Goal: Check status

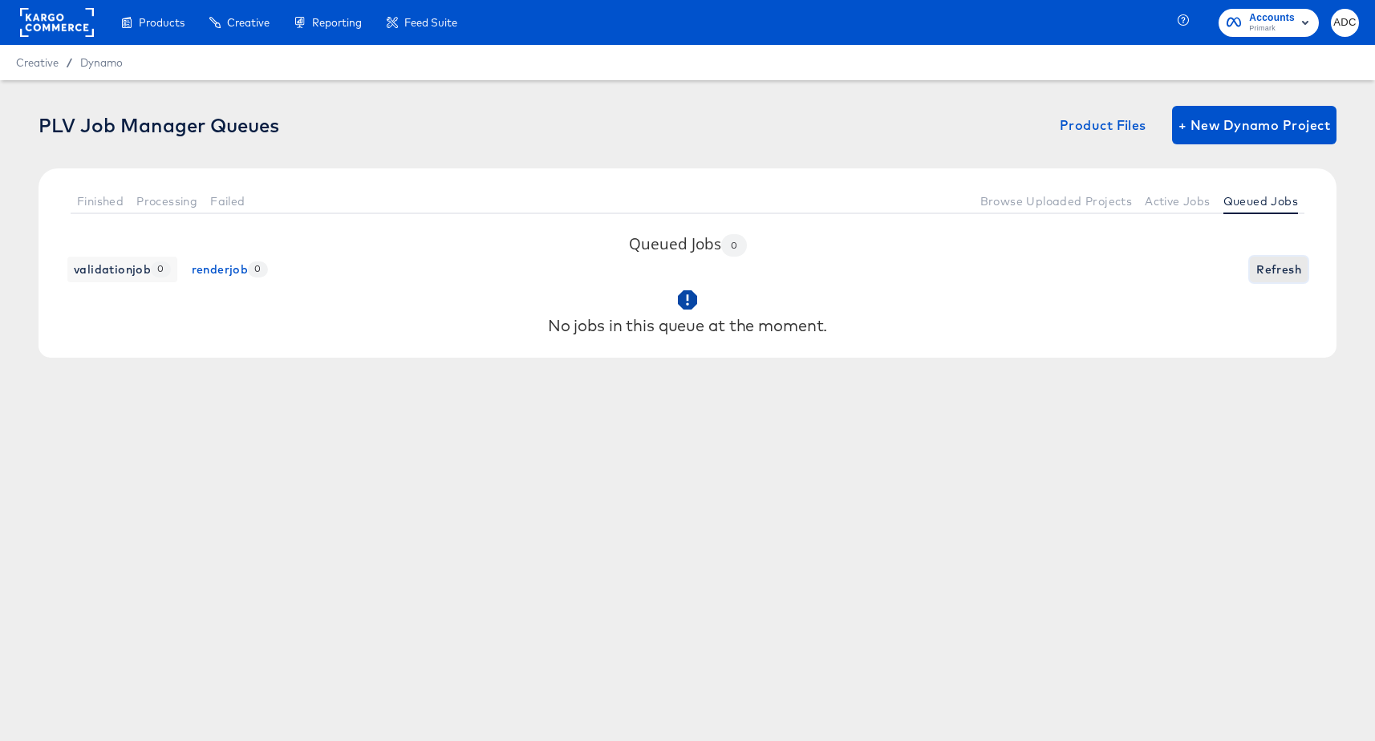
click at [1271, 267] on span "Refresh" at bounding box center [1278, 270] width 45 height 20
click at [1179, 196] on span "Active Jobs" at bounding box center [1177, 201] width 65 height 13
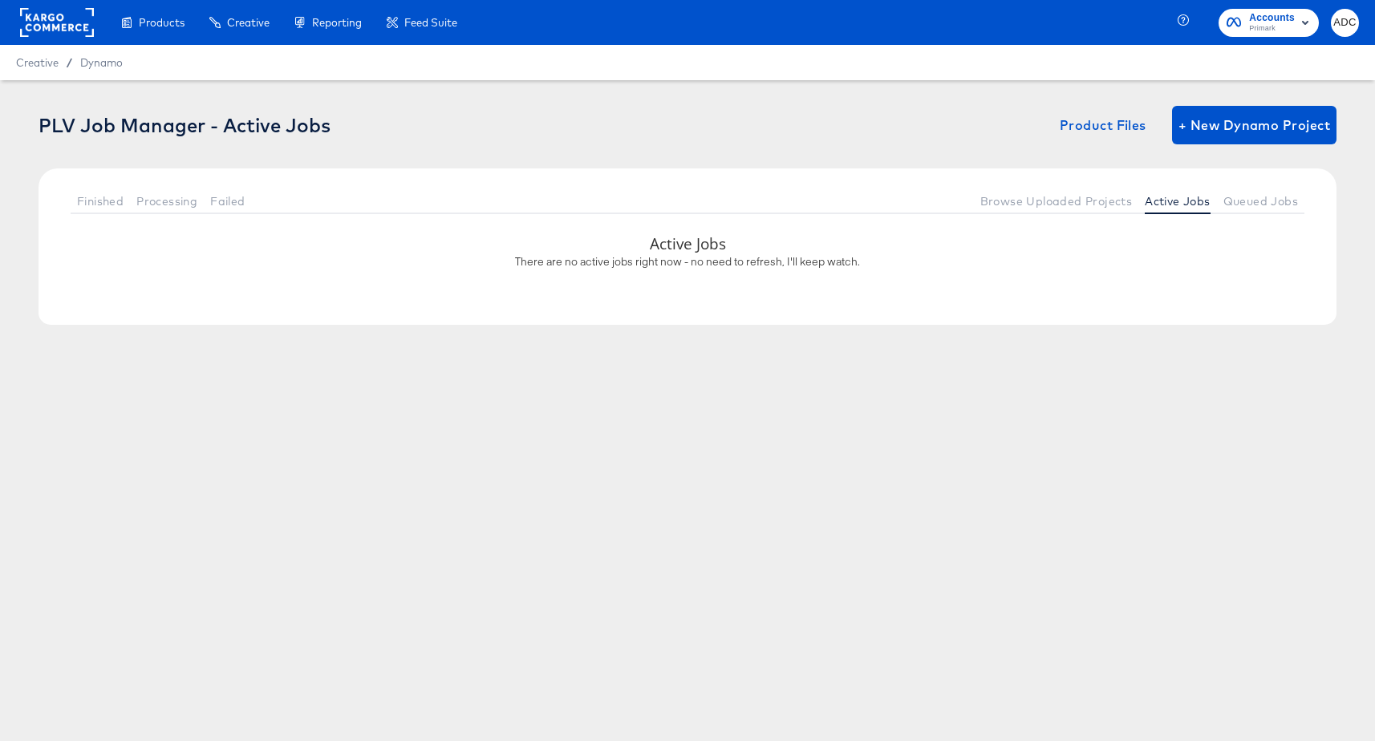
click at [1231, 184] on div "Finished Processing Failed Browse Uploaded Projects Active Jobs Queued Jobs" at bounding box center [687, 200] width 1298 height 65
click at [1242, 197] on span "Queued Jobs" at bounding box center [1260, 201] width 75 height 13
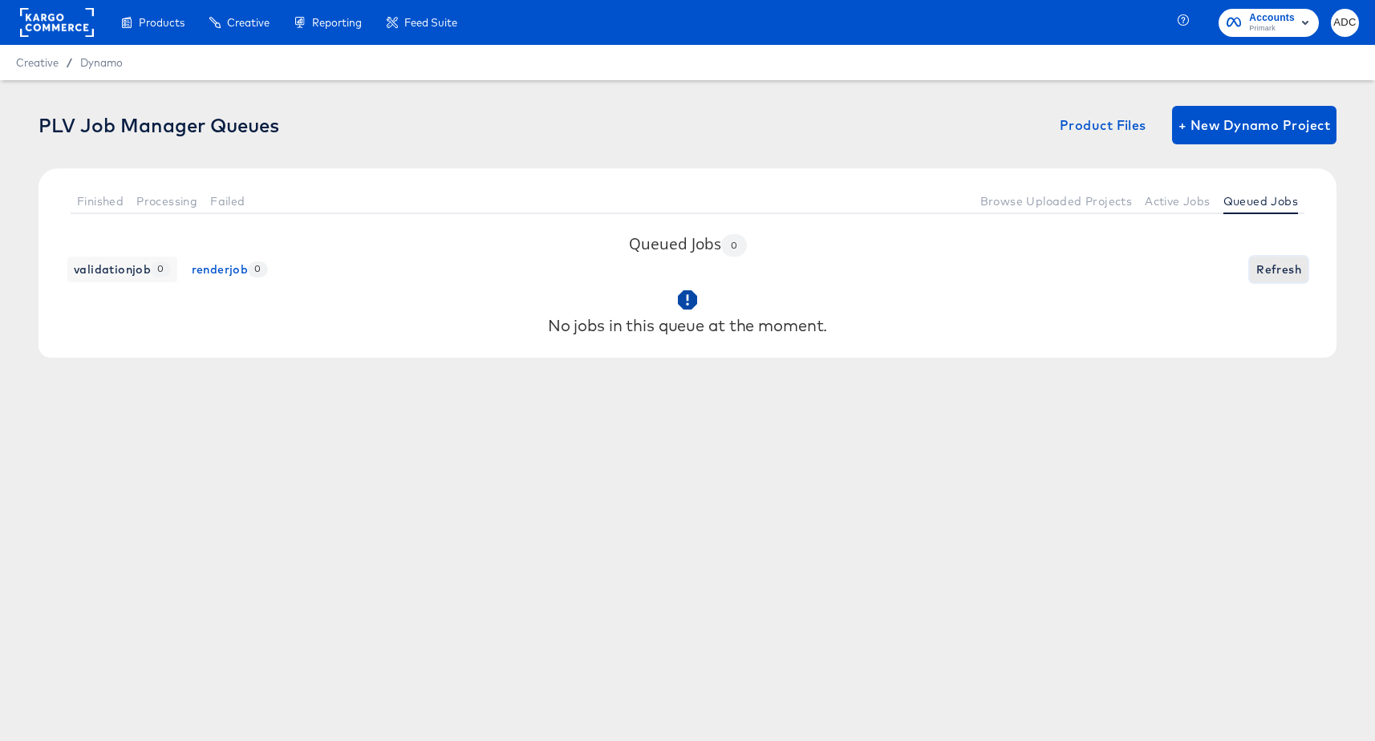
click at [1274, 275] on span "Refresh" at bounding box center [1278, 270] width 45 height 20
